Goal: Transaction & Acquisition: Purchase product/service

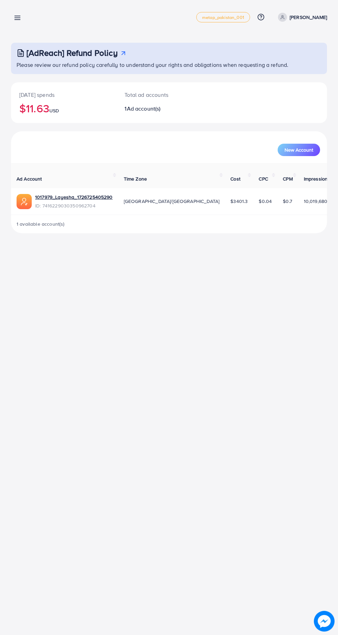
click at [17, 21] on icon at bounding box center [17, 17] width 7 height 7
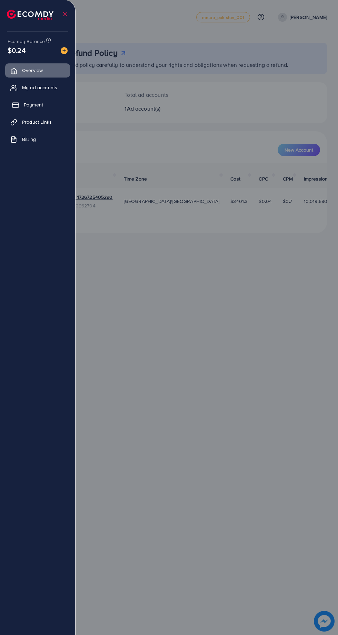
click at [40, 110] on link "Payment" at bounding box center [37, 105] width 65 height 14
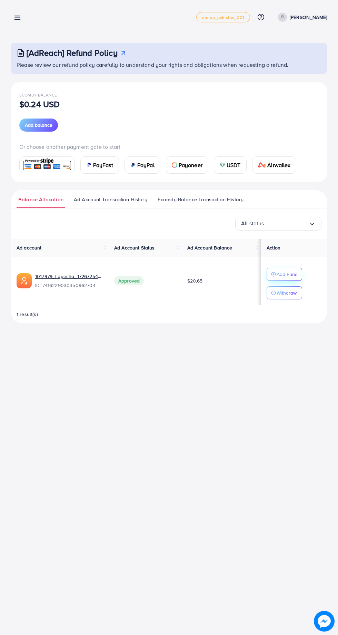
click at [284, 270] on p "Add Fund" at bounding box center [286, 274] width 21 height 8
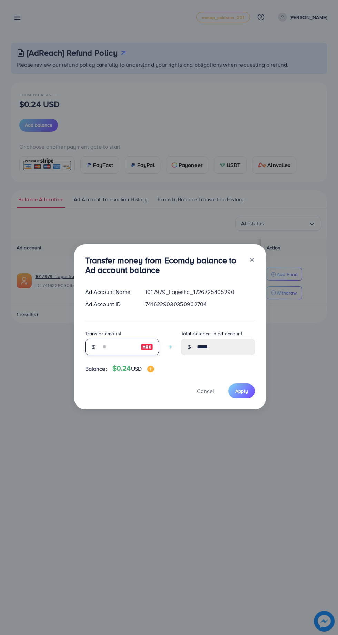
click at [128, 344] on input "number" at bounding box center [118, 347] width 34 height 17
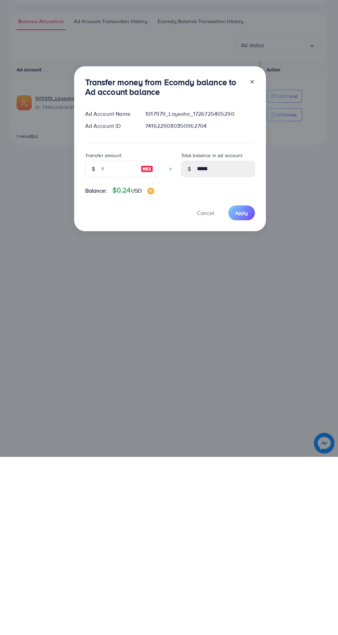
click at [251, 260] on div at bounding box center [249, 266] width 11 height 23
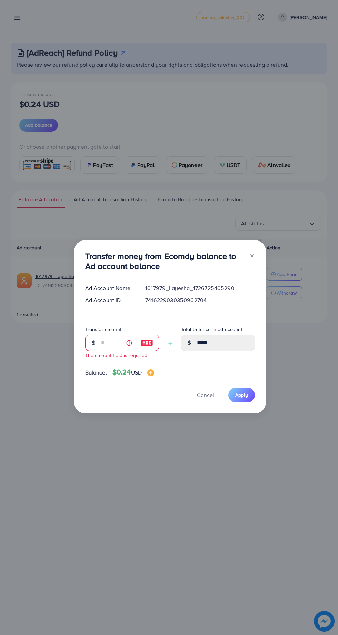
click at [251, 256] on line at bounding box center [251, 255] width 3 height 3
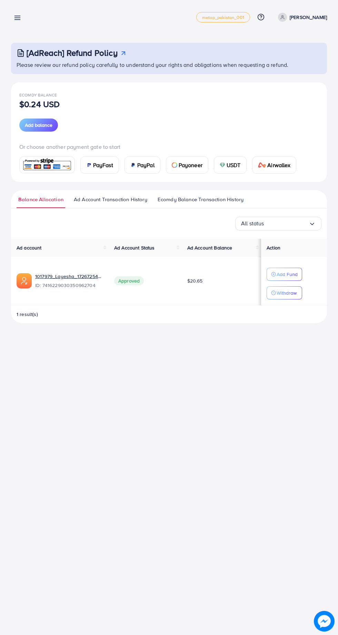
click at [101, 169] on span "PayFast" at bounding box center [103, 165] width 20 height 8
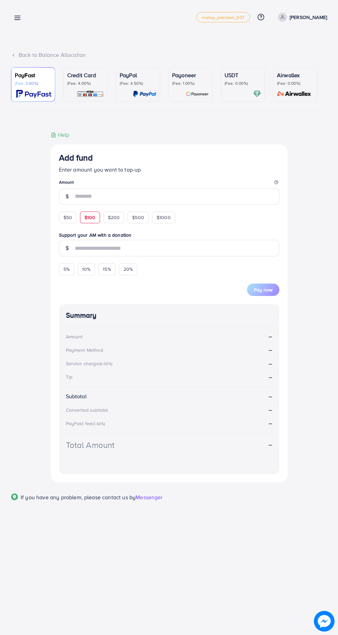
click at [92, 221] on span "$100" at bounding box center [89, 217] width 11 height 7
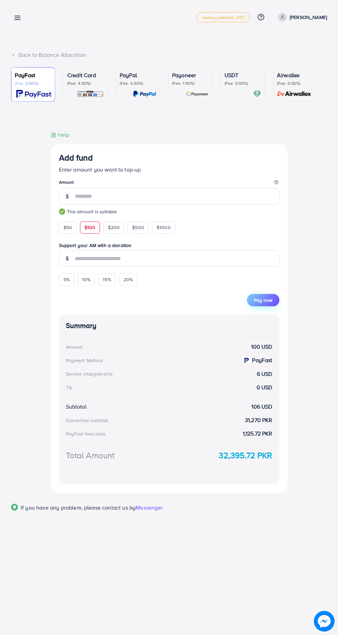
click at [264, 302] on span "Pay now" at bounding box center [263, 300] width 19 height 7
